Goal: Task Accomplishment & Management: Use online tool/utility

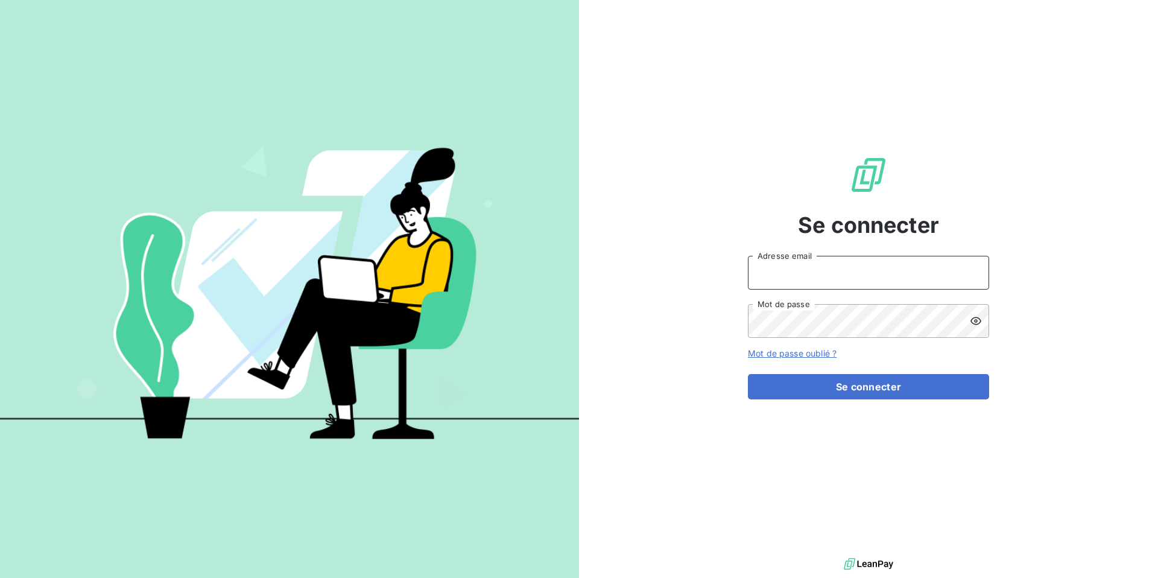
click at [831, 279] on input "Adresse email" at bounding box center [868, 273] width 241 height 34
type input "henry.pecuchet@leanpay.fr"
click at [820, 403] on div "Se connecter henry.pecuchet@leanpay.fr Adresse email Mot de passe Mot de passe …" at bounding box center [868, 277] width 241 height 555
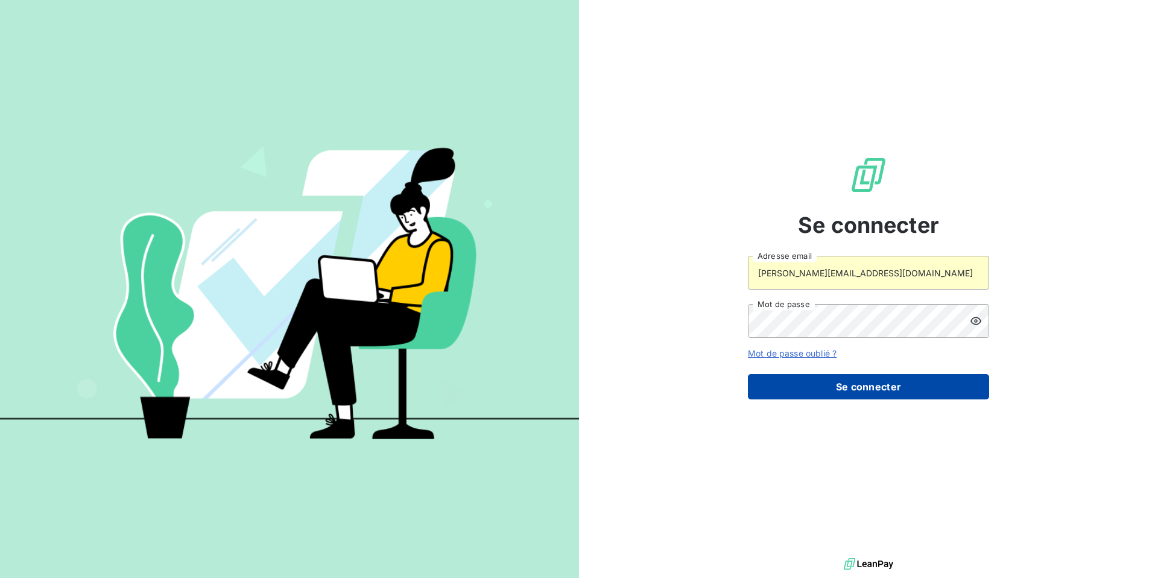
click at [808, 389] on button "Se connecter" at bounding box center [868, 386] width 241 height 25
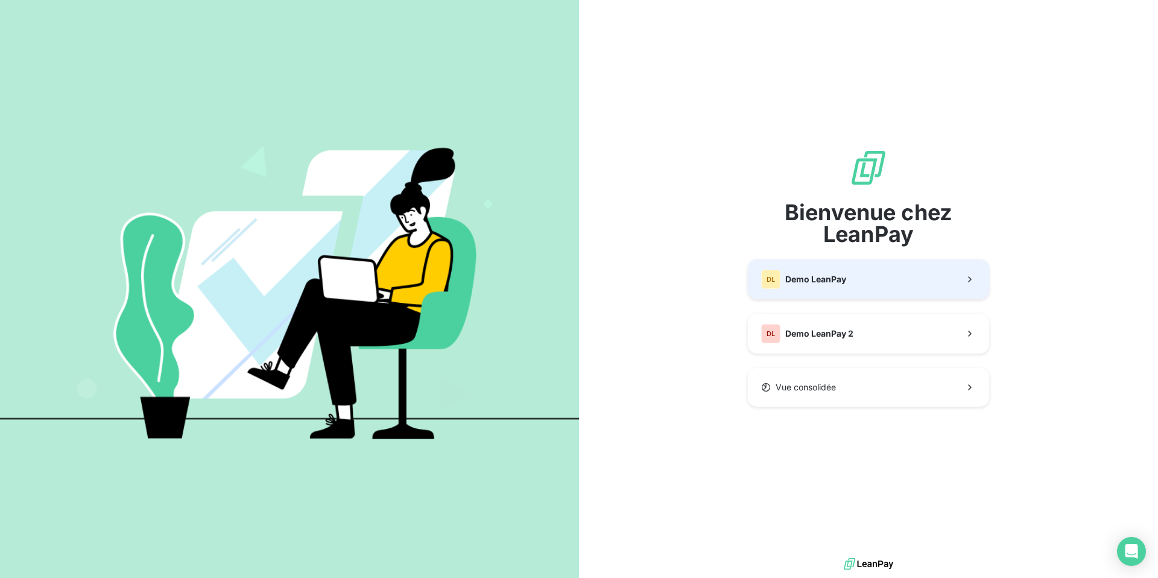
click at [831, 286] on div "DL Demo LeanPay" at bounding box center [803, 278] width 85 height 19
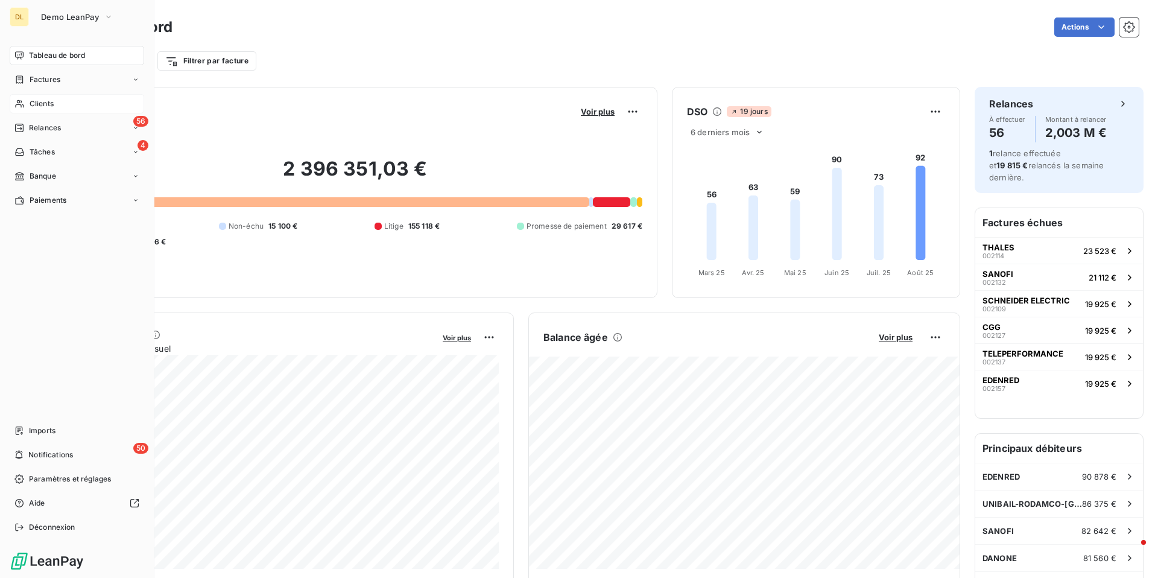
click at [50, 98] on span "Clients" at bounding box center [42, 103] width 24 height 11
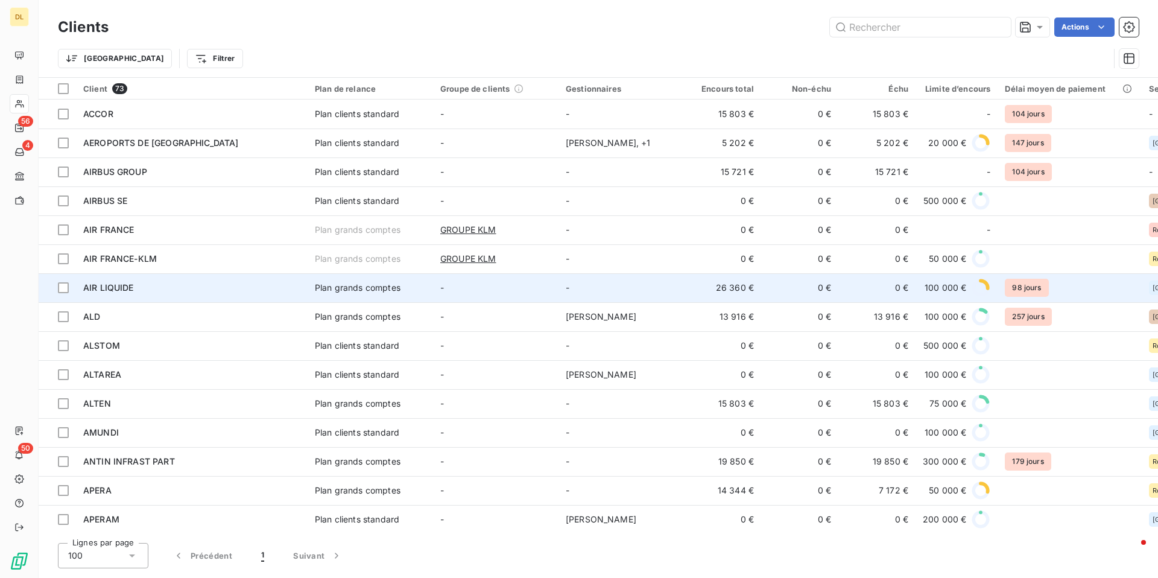
click at [211, 289] on div "AIR LIQUIDE" at bounding box center [191, 288] width 217 height 12
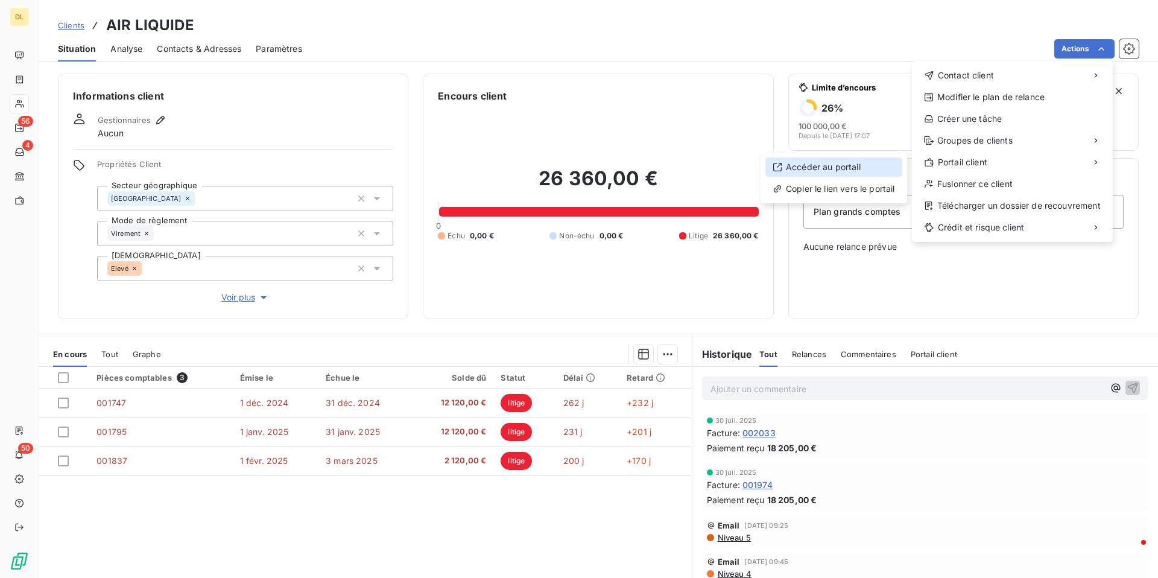
click at [863, 171] on div "Accéder au portail" at bounding box center [833, 166] width 137 height 19
